Goal: Task Accomplishment & Management: Complete application form

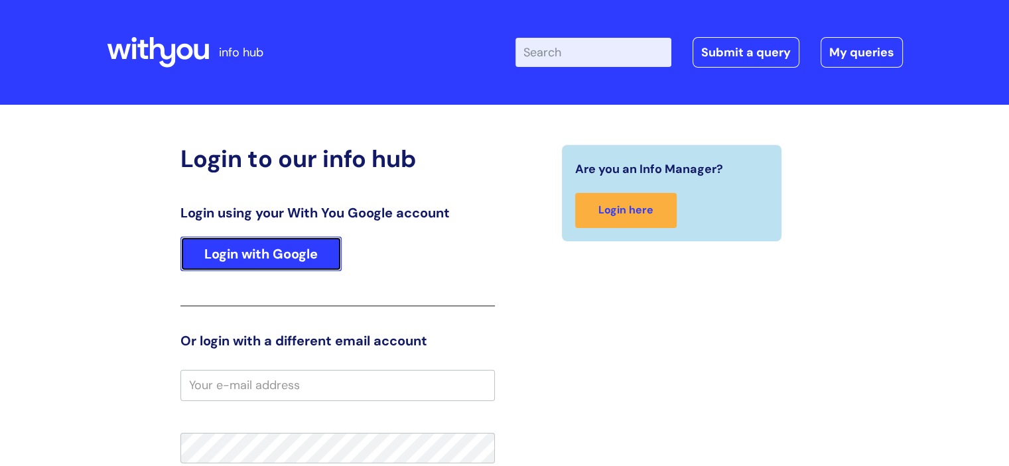
click at [291, 257] on link "Login with Google" at bounding box center [260, 254] width 161 height 34
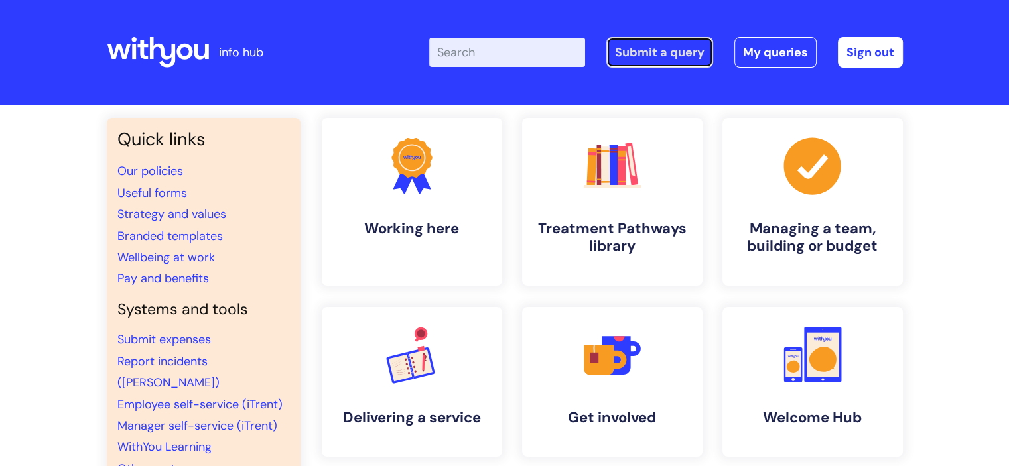
click at [668, 55] on link "Submit a query" at bounding box center [659, 52] width 107 height 31
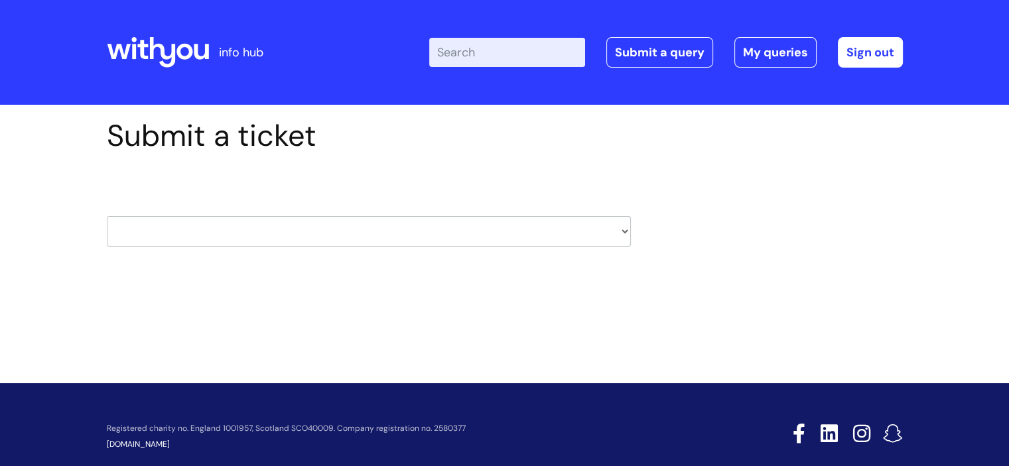
click at [395, 239] on select "HR / People IT and Support Clinical Drug Alerts Finance Accounts Data Support T…" at bounding box center [369, 231] width 524 height 31
select select "hr_/_people"
click at [107, 216] on select "HR / People IT and Support Clinical Drug Alerts Finance Accounts Data Support T…" at bounding box center [369, 231] width 524 height 31
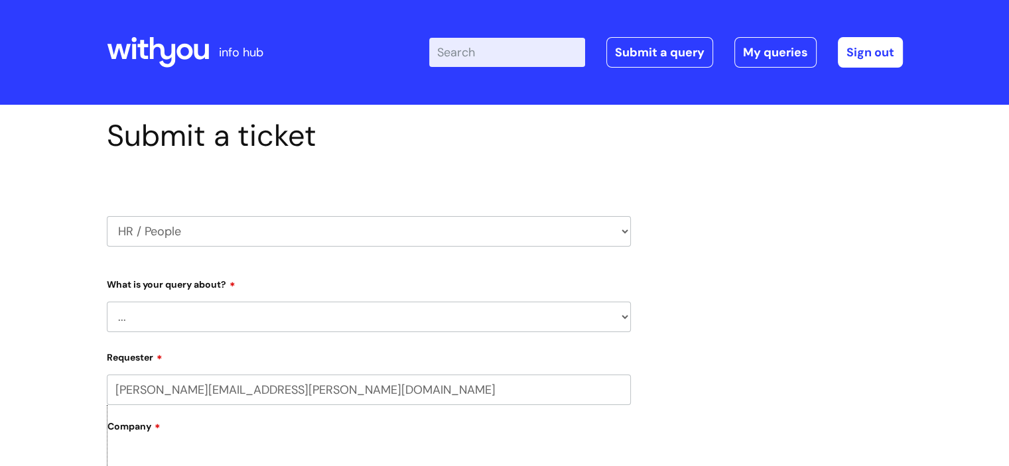
click at [331, 315] on select "... Absence Query Holiday Query Employee change request General HR Query iTrent…" at bounding box center [369, 317] width 524 height 31
select select "General HR Query"
click at [107, 302] on select "... Absence Query Holiday Query Employee change request General HR Query iTrent…" at bounding box center [369, 317] width 524 height 31
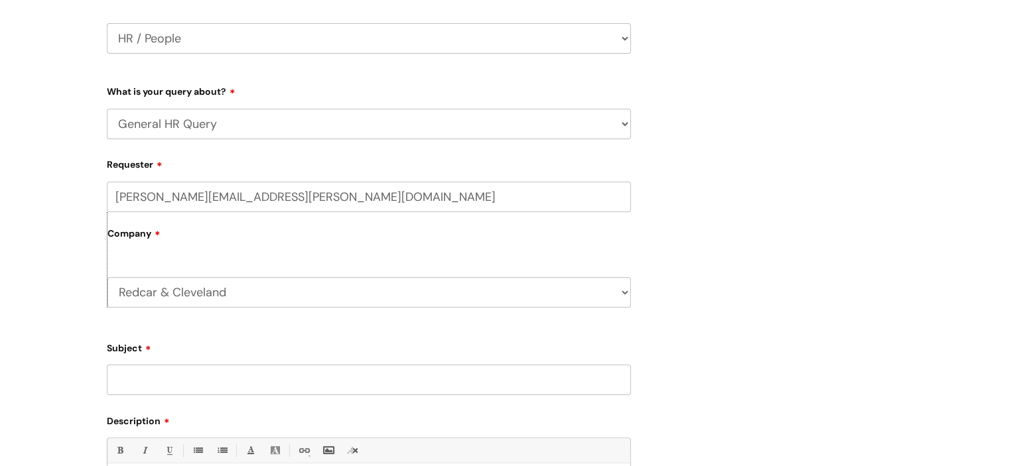
scroll to position [265, 0]
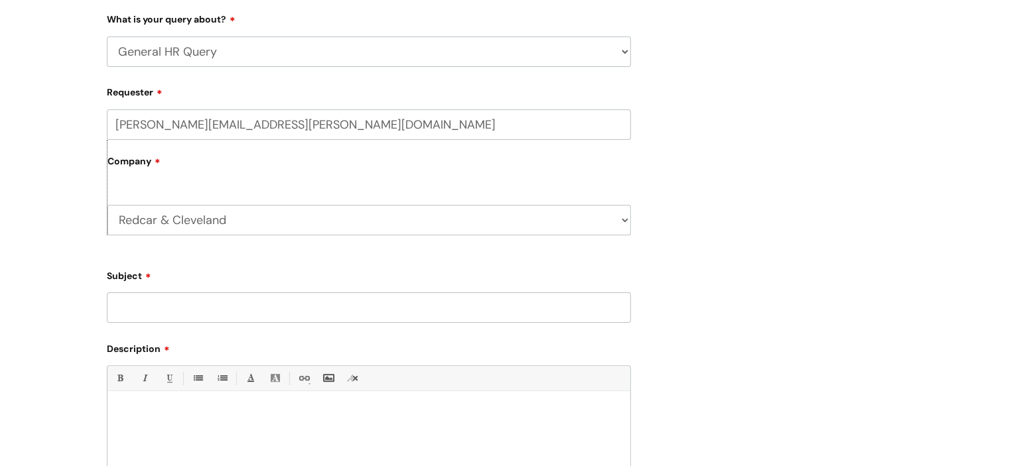
click at [291, 302] on input "Subject" at bounding box center [369, 307] width 524 height 31
click at [125, 310] on input "saick pay" at bounding box center [369, 307] width 524 height 31
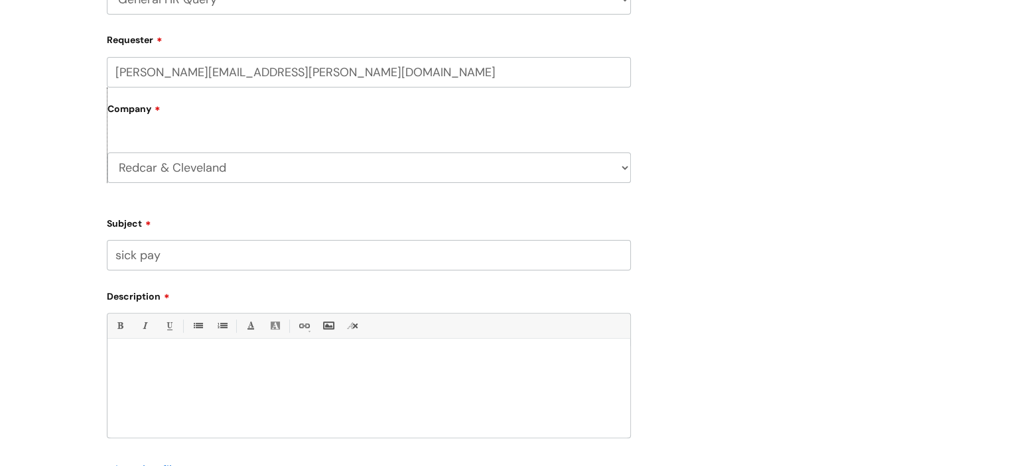
scroll to position [464, 0]
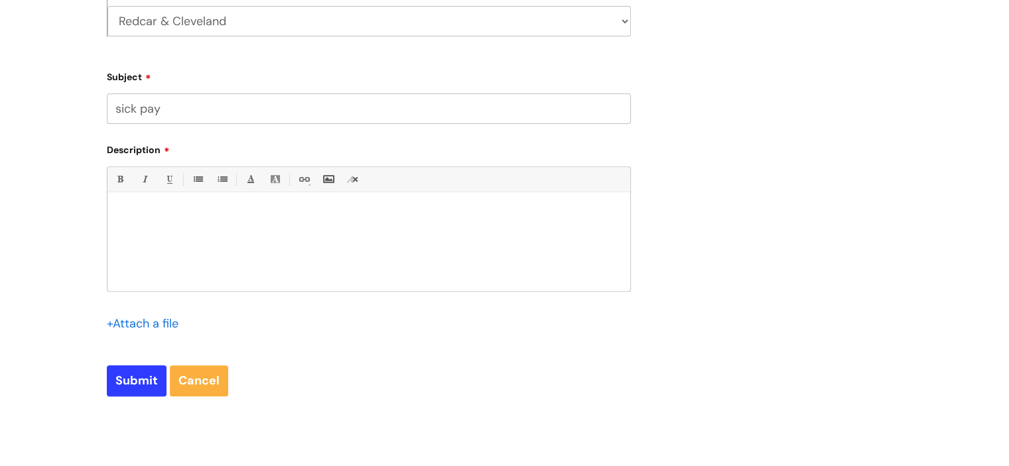
type input "sick pay"
click at [157, 217] on p at bounding box center [368, 216] width 503 height 12
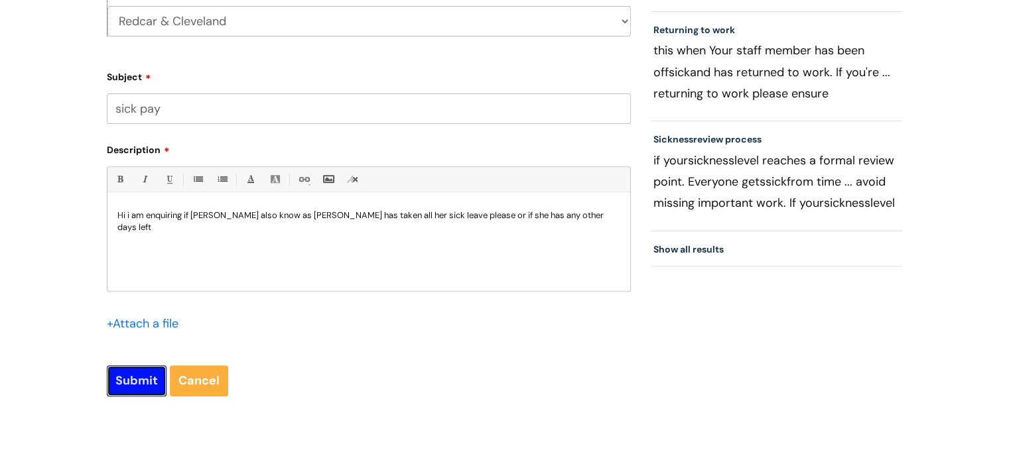
click at [137, 375] on input "Submit" at bounding box center [137, 380] width 60 height 31
type input "Please Wait..."
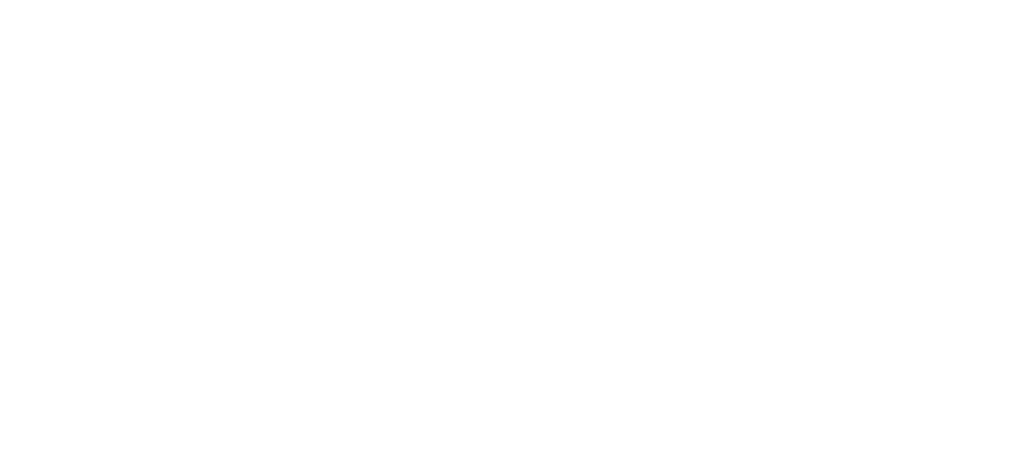
select select "General HR Query"
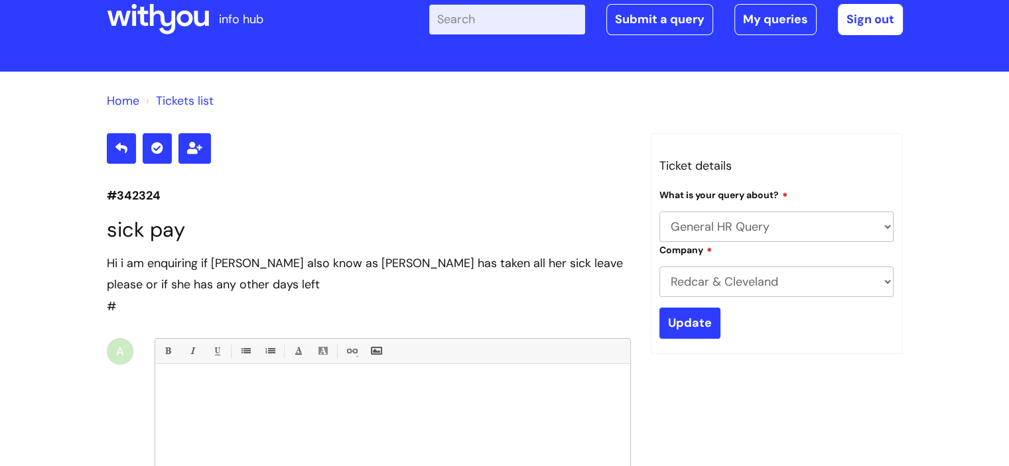
scroll to position [66, 0]
